Goal: Transaction & Acquisition: Purchase product/service

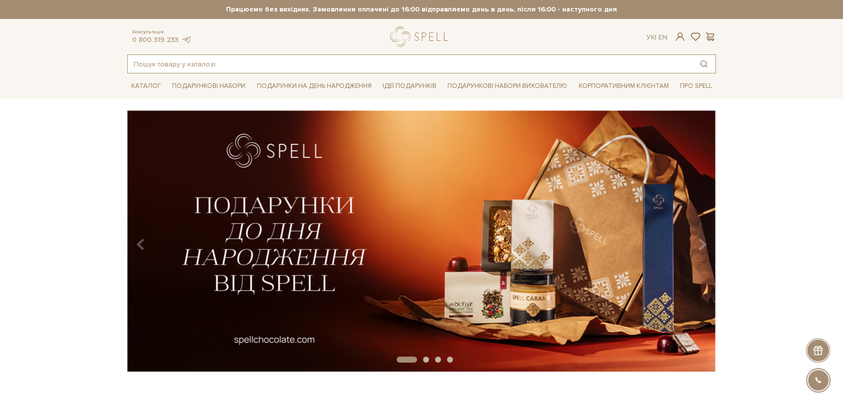
click at [413, 63] on input "text" at bounding box center [410, 64] width 565 height 18
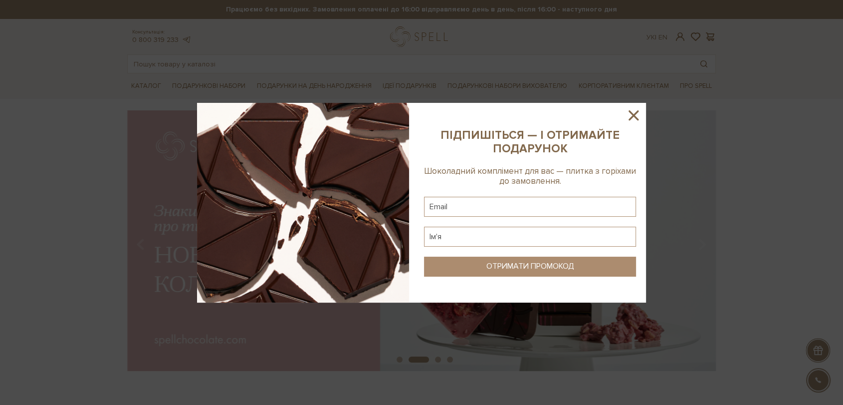
click at [631, 112] on icon at bounding box center [634, 115] width 10 height 10
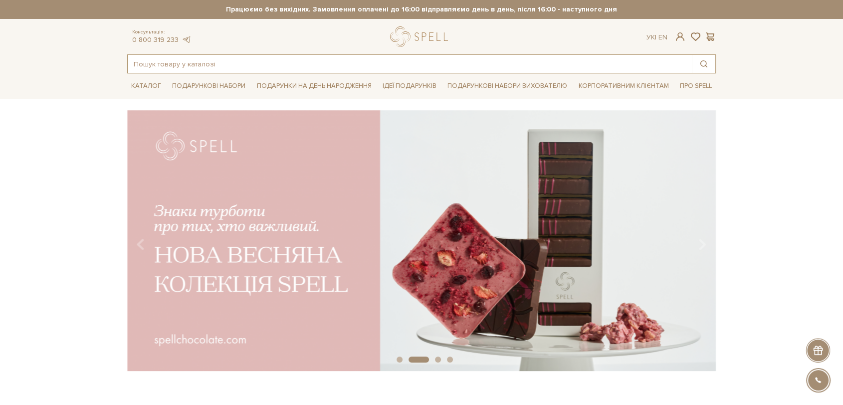
click at [397, 65] on input "text" at bounding box center [410, 64] width 565 height 18
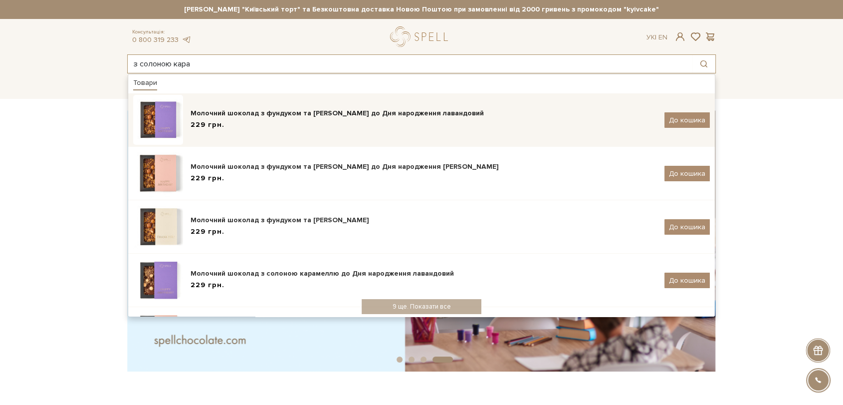
type input "з солоною кара"
click at [272, 122] on div "229 грн." at bounding box center [424, 125] width 467 height 10
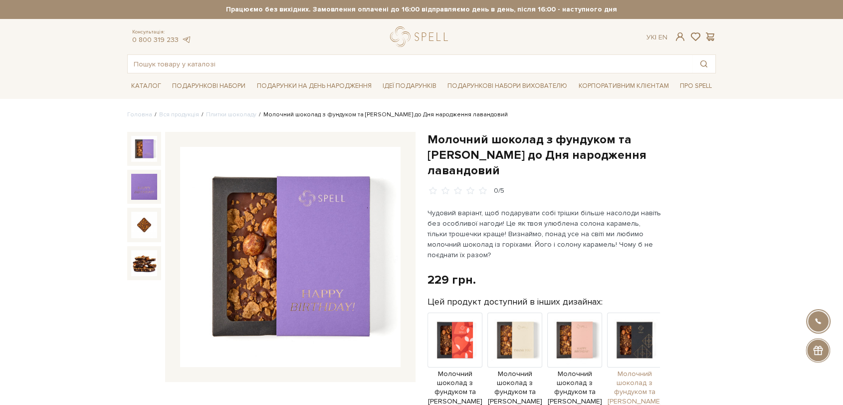
click at [635, 312] on img at bounding box center [634, 339] width 55 height 55
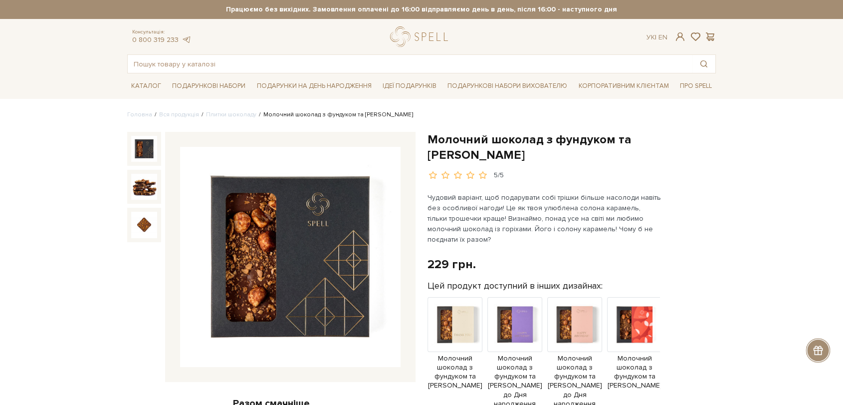
click at [273, 255] on img at bounding box center [290, 257] width 221 height 221
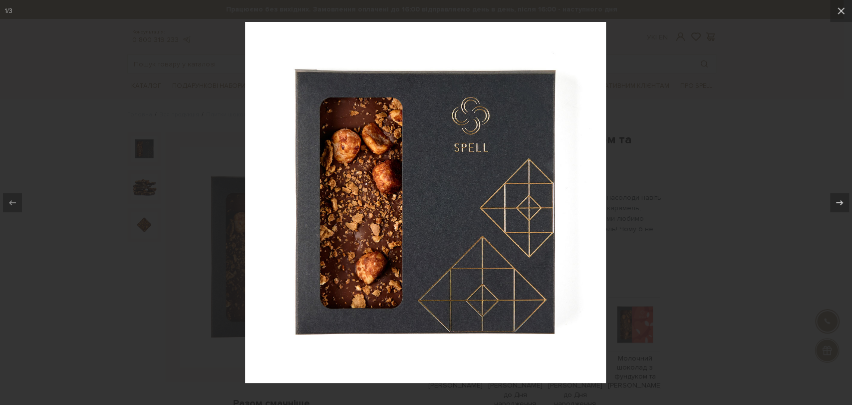
click at [714, 255] on div at bounding box center [426, 202] width 852 height 405
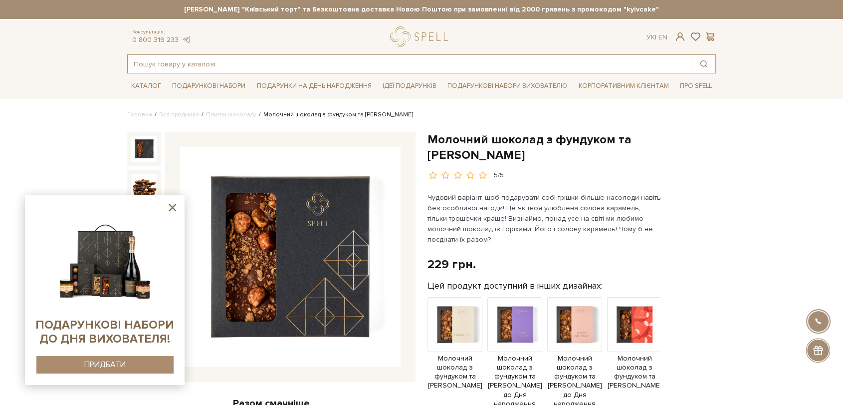
click at [320, 64] on input "text" at bounding box center [410, 64] width 565 height 18
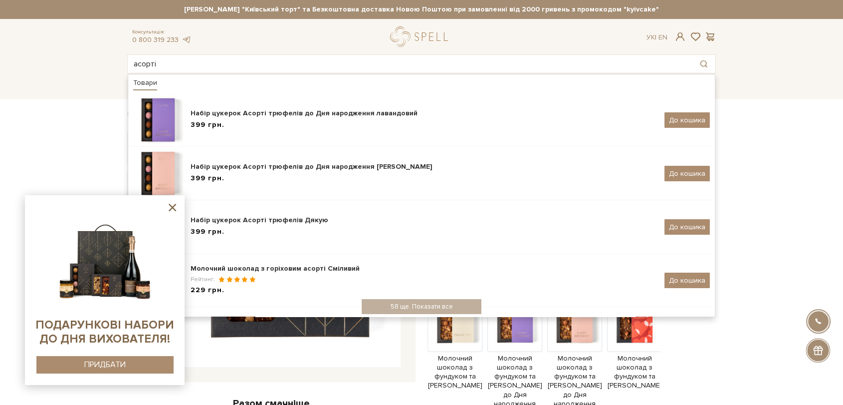
click at [174, 207] on icon at bounding box center [172, 207] width 12 height 12
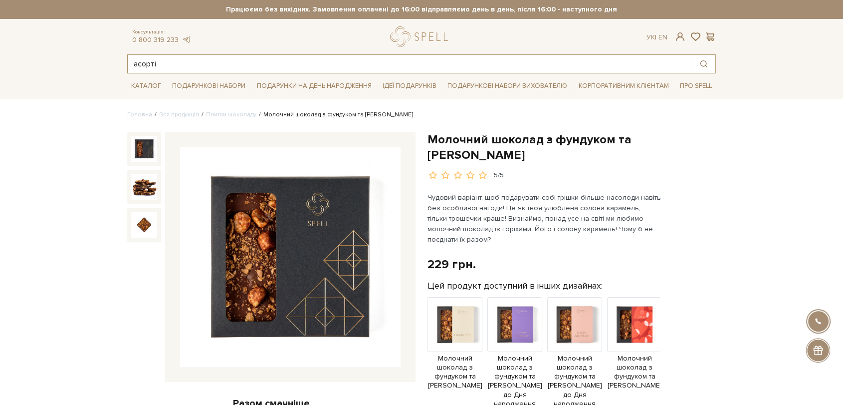
click at [201, 63] on input "асорті" at bounding box center [410, 64] width 565 height 18
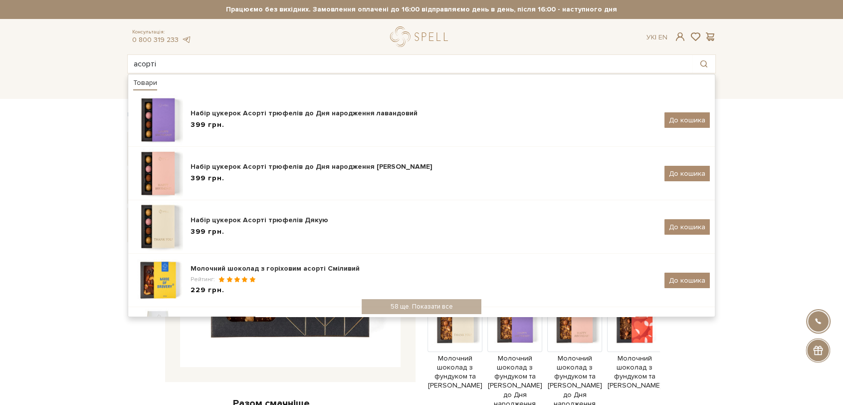
drag, startPoint x: 785, startPoint y: 125, endPoint x: 715, endPoint y: 153, distance: 75.1
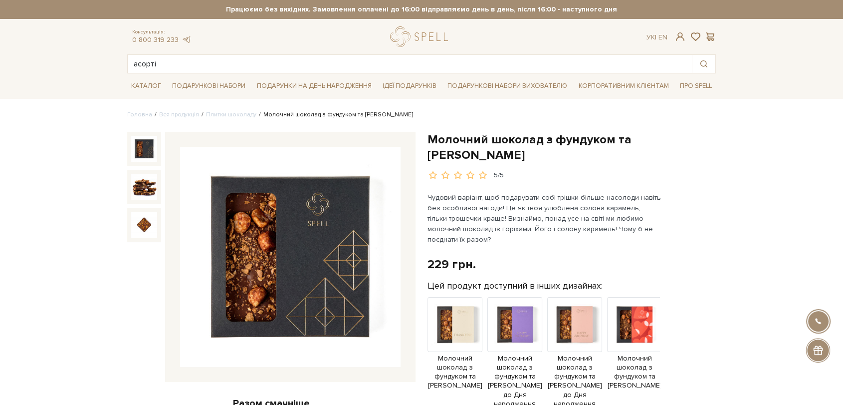
drag, startPoint x: 668, startPoint y: 190, endPoint x: 728, endPoint y: 185, distance: 60.0
click at [423, 57] on input "асорті" at bounding box center [410, 64] width 565 height 18
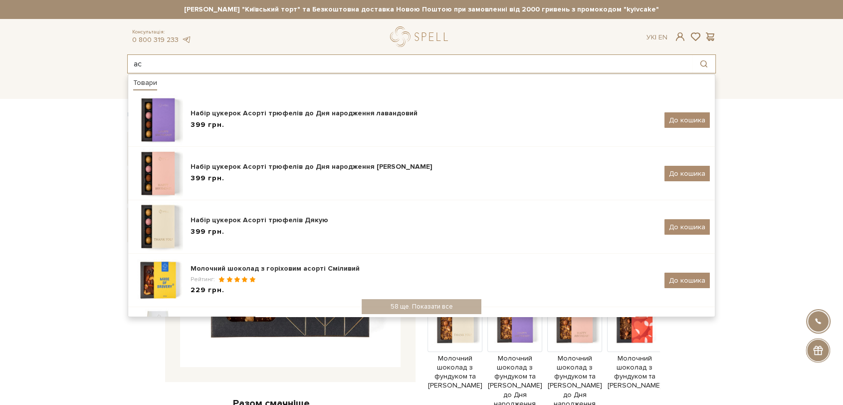
type input "а"
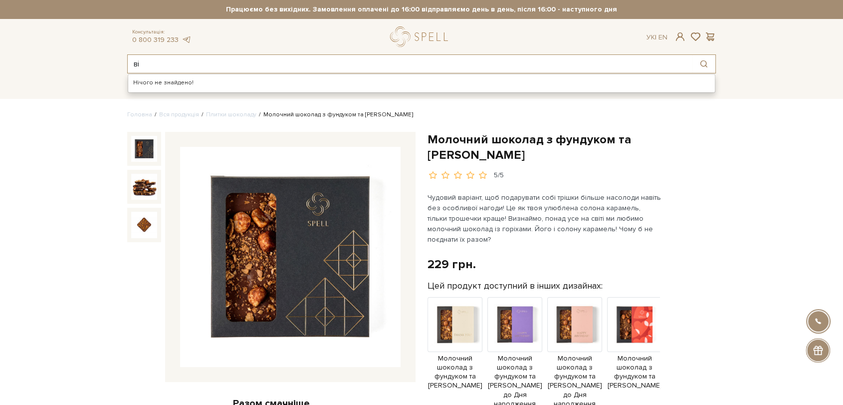
type input "в"
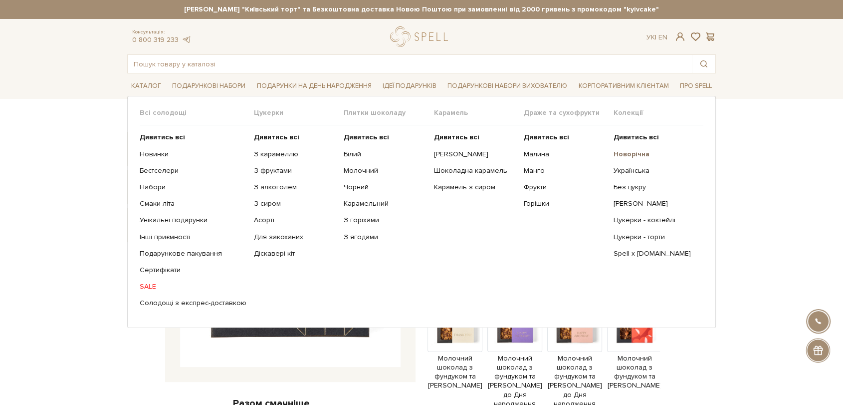
click at [624, 152] on b "Новорічна" at bounding box center [632, 154] width 36 height 8
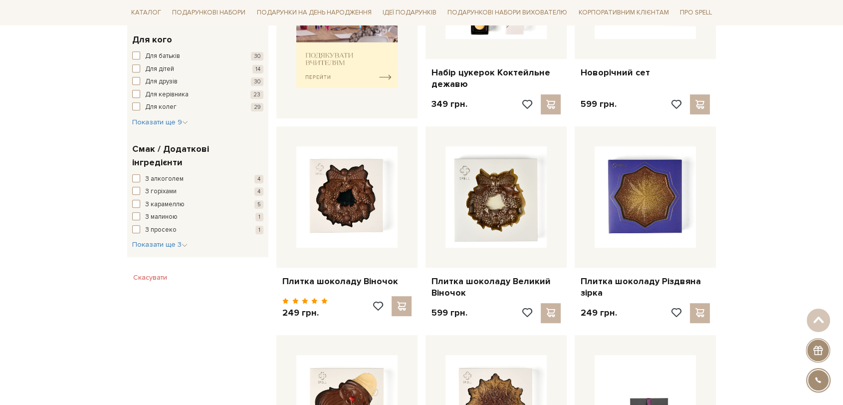
scroll to position [491, 0]
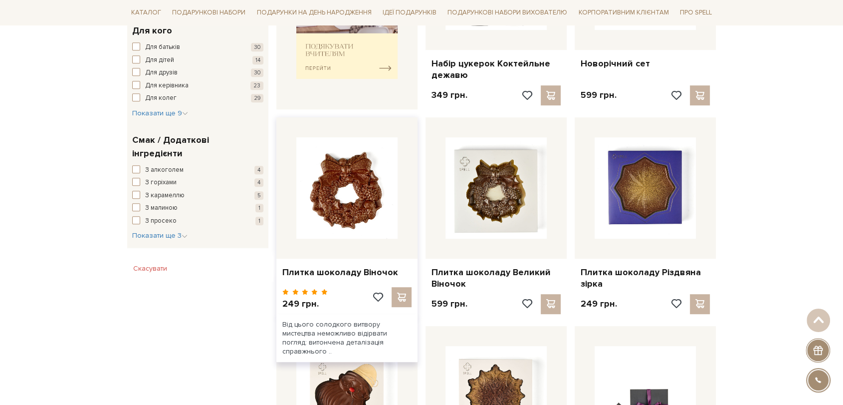
click at [361, 194] on img at bounding box center [346, 187] width 101 height 101
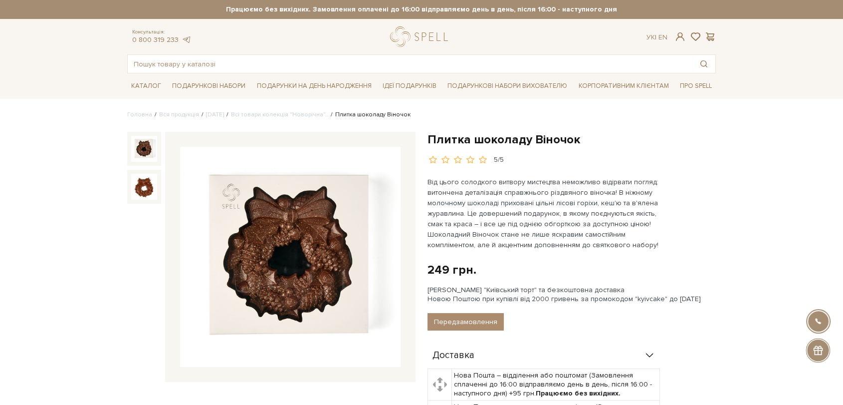
click at [314, 248] on img at bounding box center [290, 257] width 221 height 221
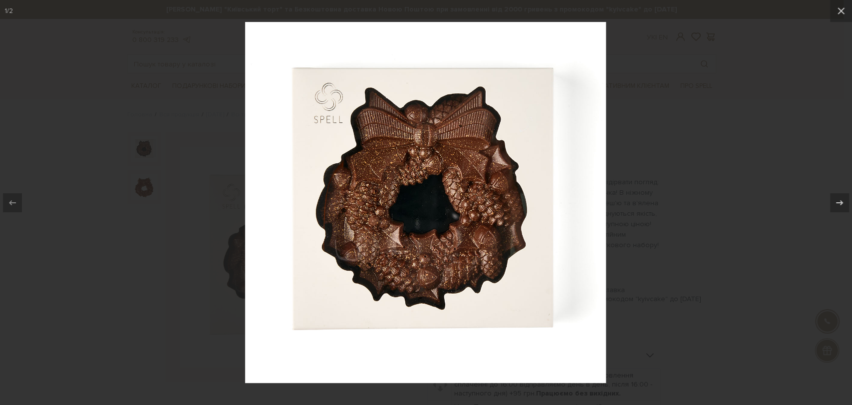
click at [709, 240] on div at bounding box center [426, 202] width 852 height 405
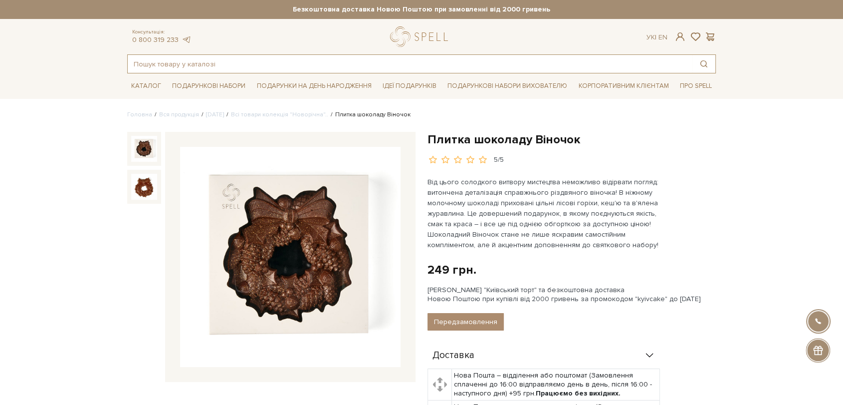
click at [486, 62] on input "text" at bounding box center [410, 64] width 565 height 18
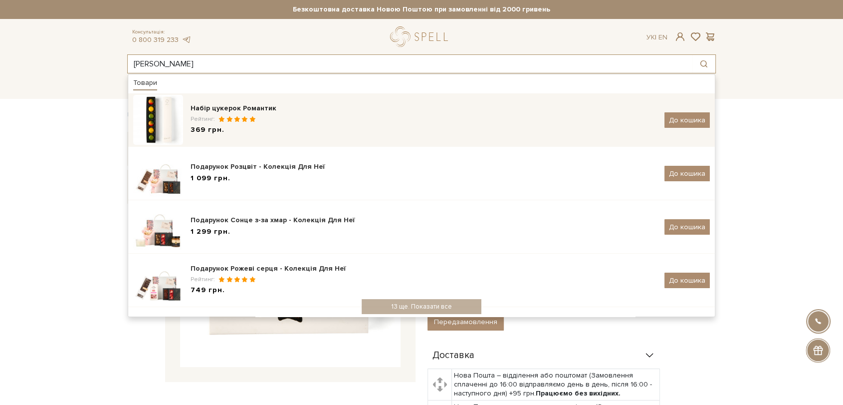
type input "роман"
click at [406, 129] on div "369 грн." at bounding box center [424, 130] width 467 height 10
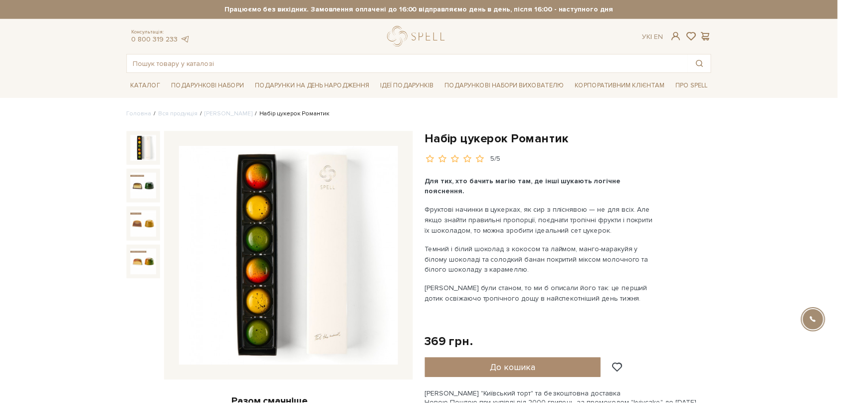
click at [350, 228] on img at bounding box center [290, 257] width 221 height 221
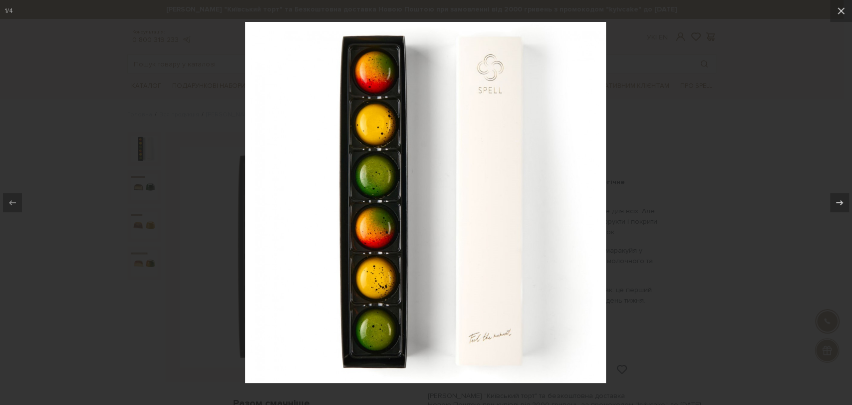
click at [667, 124] on div at bounding box center [426, 202] width 852 height 405
